Goal: Check status: Check status

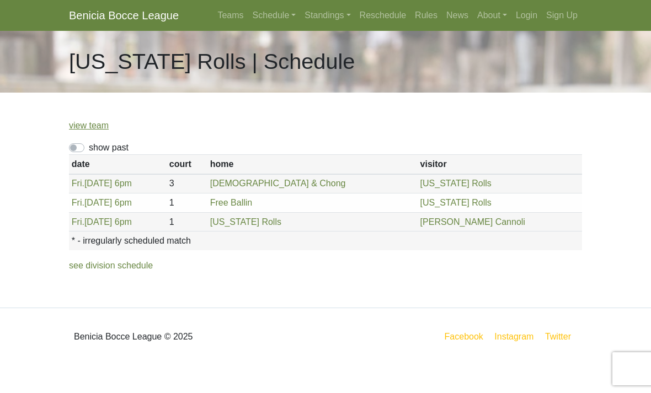
click at [327, 13] on link "Standings" at bounding box center [327, 15] width 55 height 22
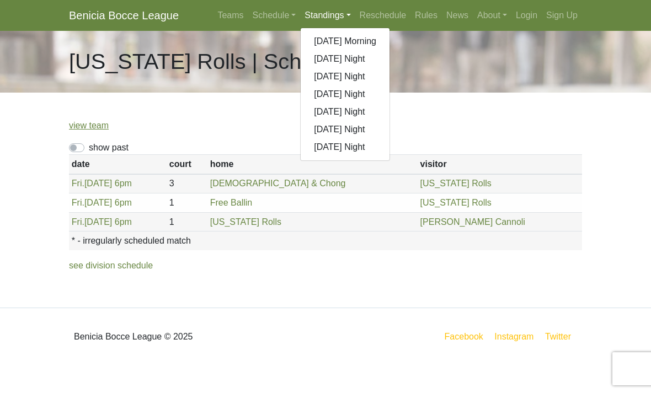
click at [356, 144] on link "[DATE] Night" at bounding box center [345, 147] width 89 height 18
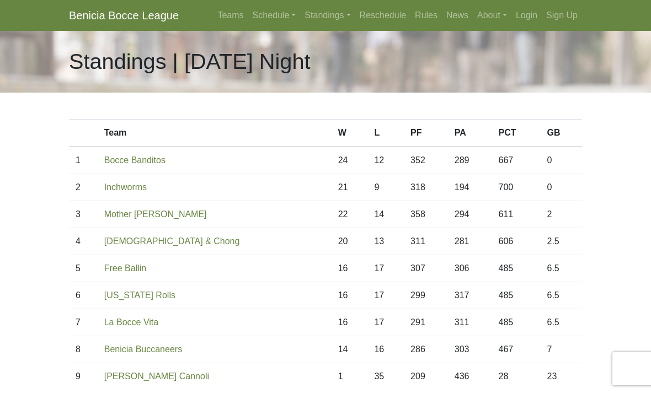
click at [534, 19] on link "Login" at bounding box center [526, 15] width 30 height 22
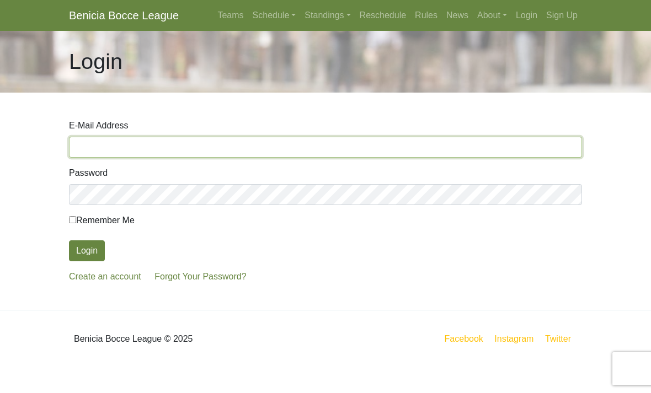
type input "jabirdseye@aol.com"
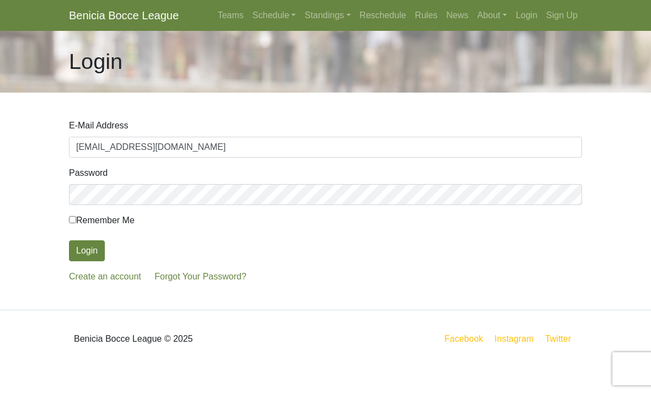
click at [87, 251] on button "Login" at bounding box center [87, 250] width 36 height 21
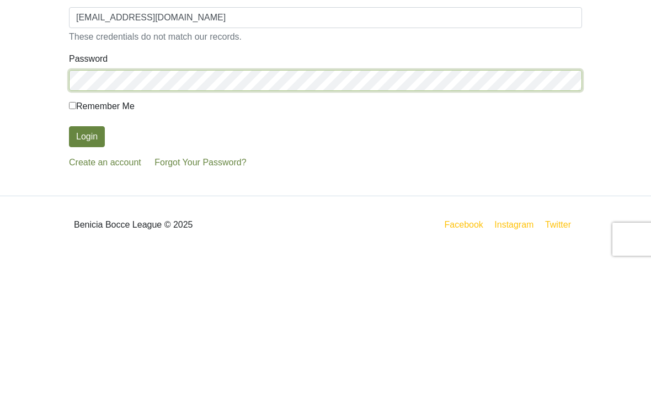
click at [87, 256] on button "Login" at bounding box center [87, 266] width 36 height 21
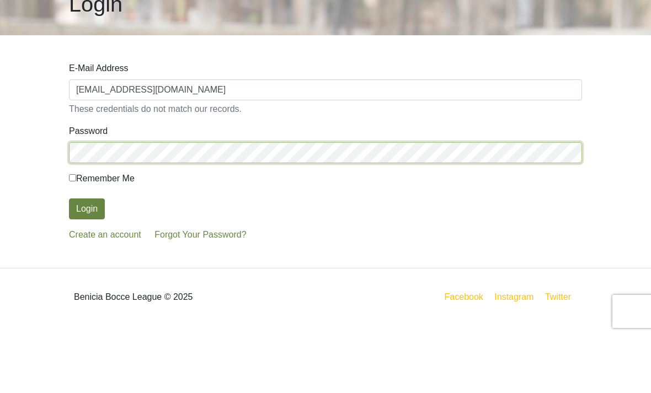
click at [87, 256] on button "Login" at bounding box center [87, 266] width 36 height 21
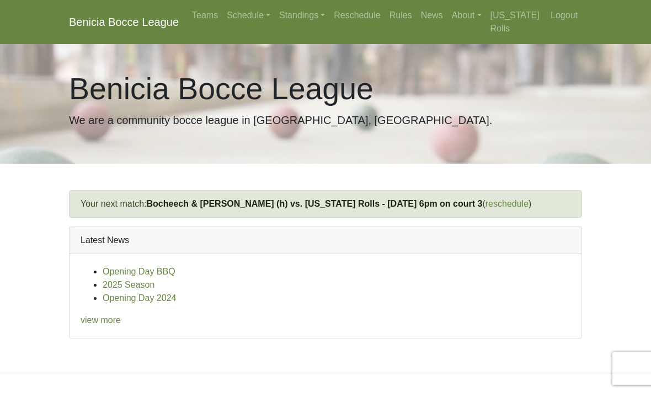
click at [317, 20] on link "Standings" at bounding box center [302, 15] width 55 height 22
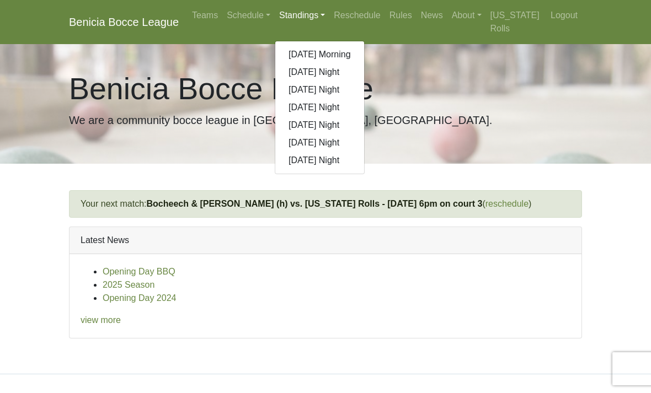
click at [301, 157] on link "[DATE] Night" at bounding box center [319, 161] width 89 height 18
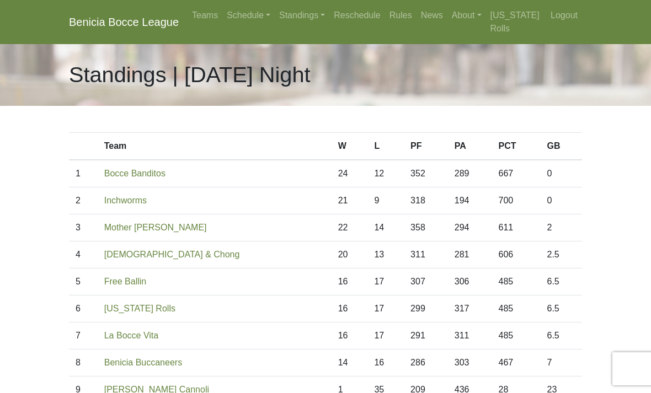
click at [260, 17] on link "Schedule" at bounding box center [248, 15] width 52 height 22
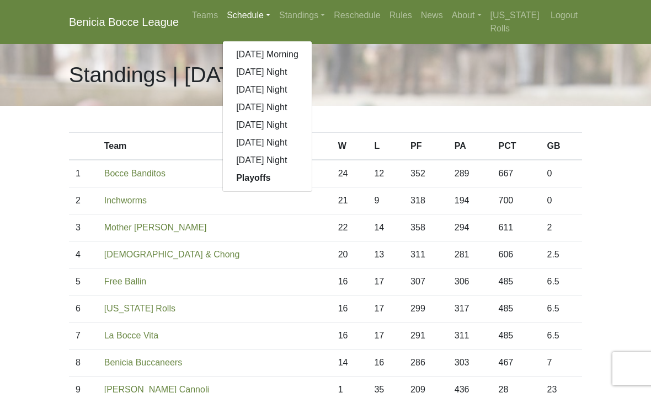
click at [284, 164] on link "[DATE] Night" at bounding box center [267, 161] width 89 height 18
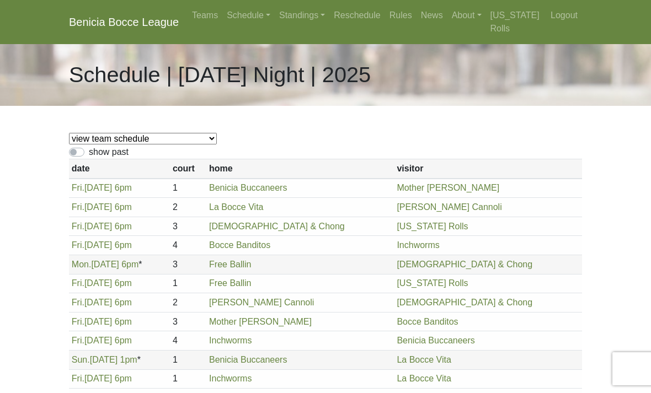
click at [149, 145] on select "view team schedule Benicia Buccaneers La Bocce Vita Free Ballin Inchworms Rolli…" at bounding box center [143, 139] width 148 height 12
select select "1885"
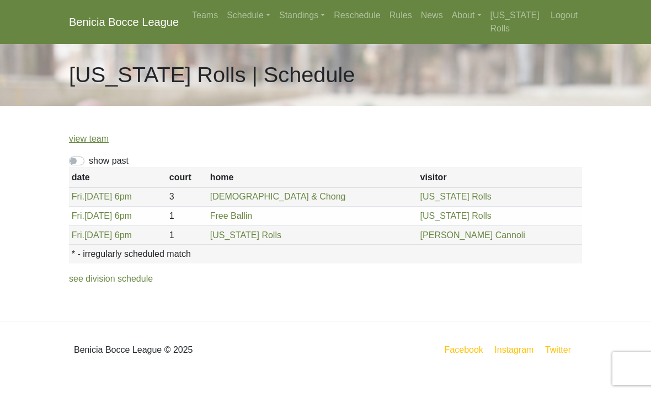
click at [321, 14] on link "Standings" at bounding box center [302, 15] width 55 height 22
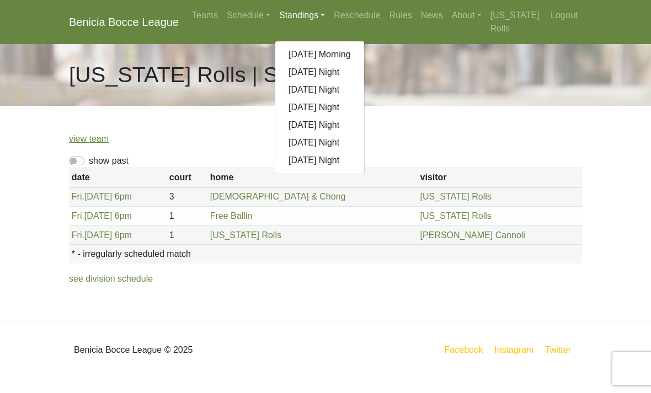
click at [340, 162] on link "[DATE] Night" at bounding box center [319, 161] width 89 height 18
